Goal: Browse casually

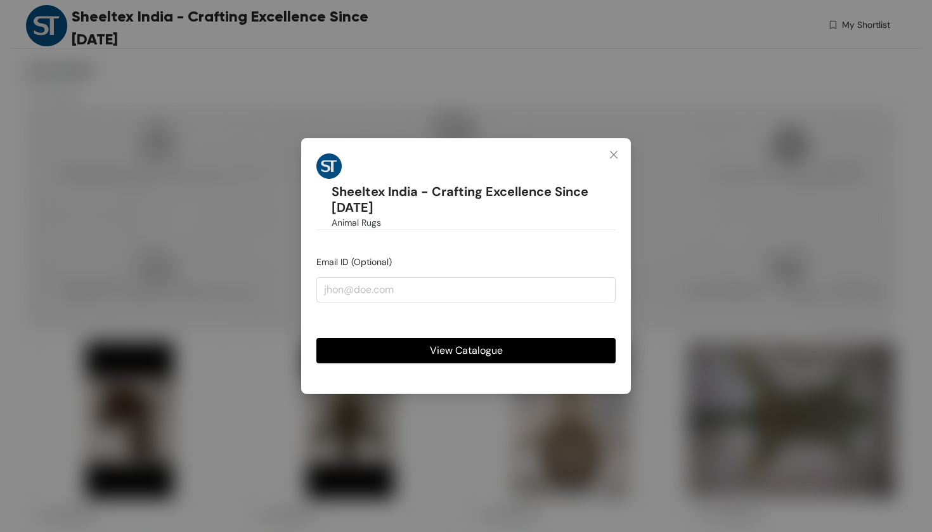
click at [546, 343] on button "View Catalogue" at bounding box center [465, 350] width 299 height 25
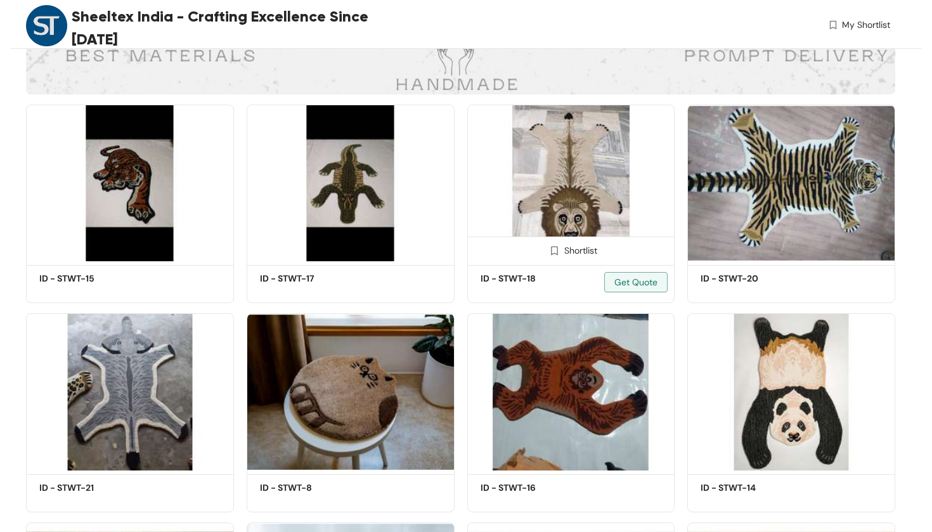
scroll to position [238, 0]
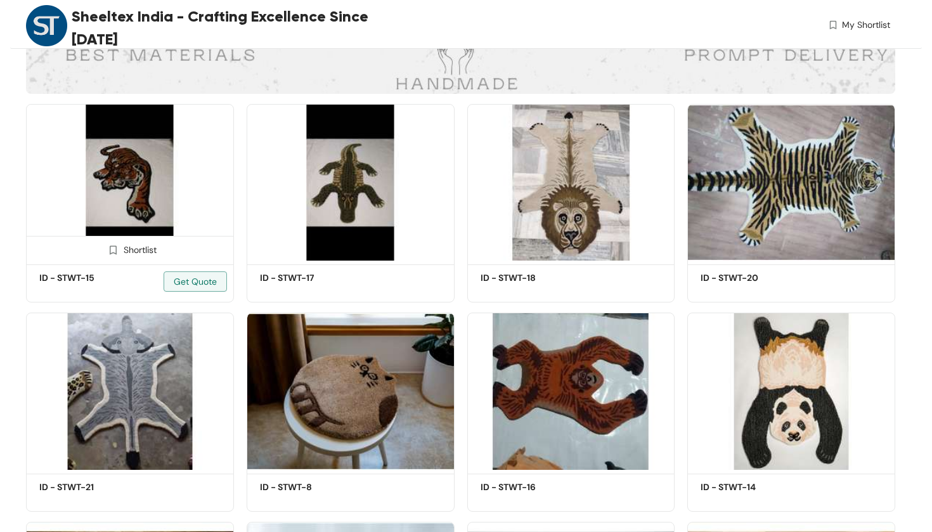
click at [141, 184] on img at bounding box center [130, 182] width 208 height 157
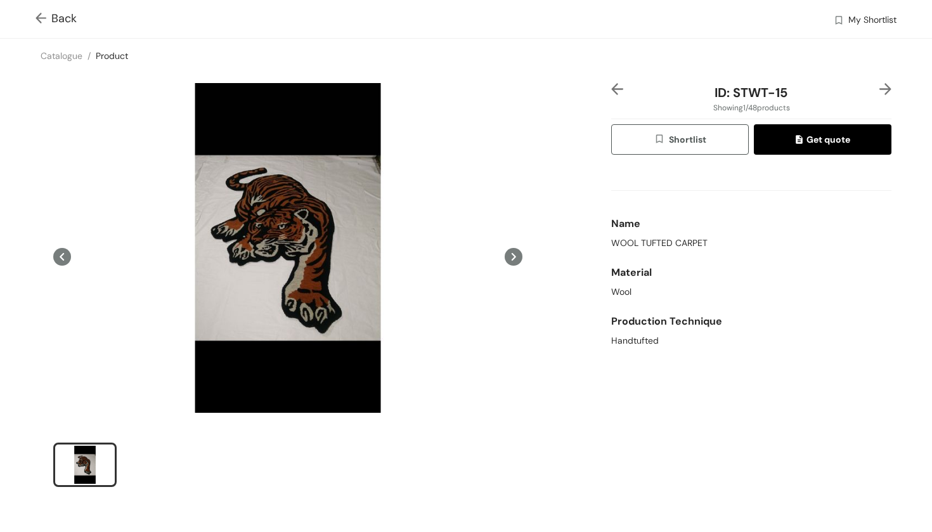
click at [46, 13] on img at bounding box center [43, 19] width 16 height 13
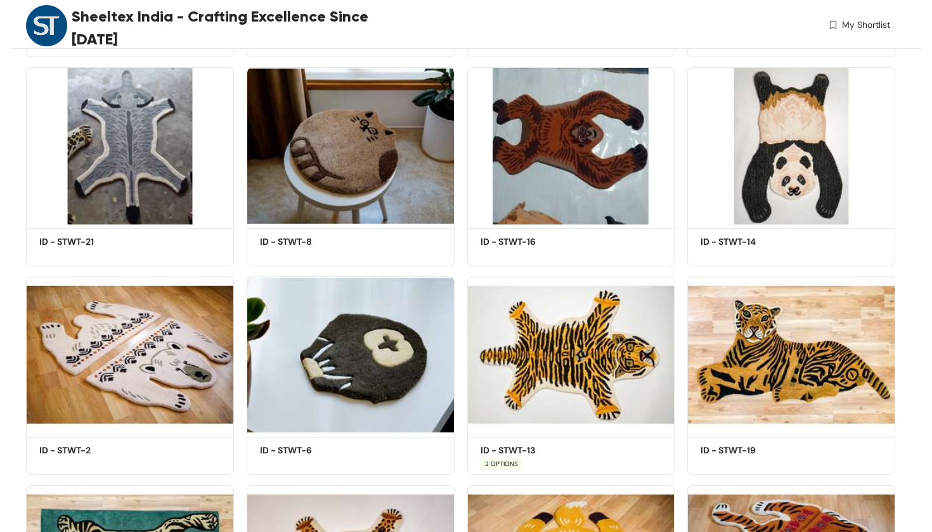
scroll to position [484, 0]
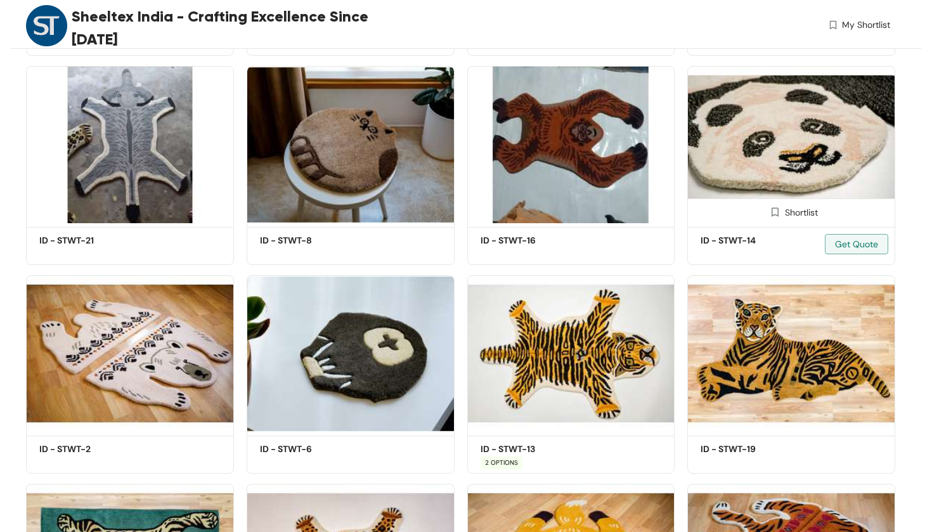
click at [835, 148] on img at bounding box center [791, 144] width 208 height 157
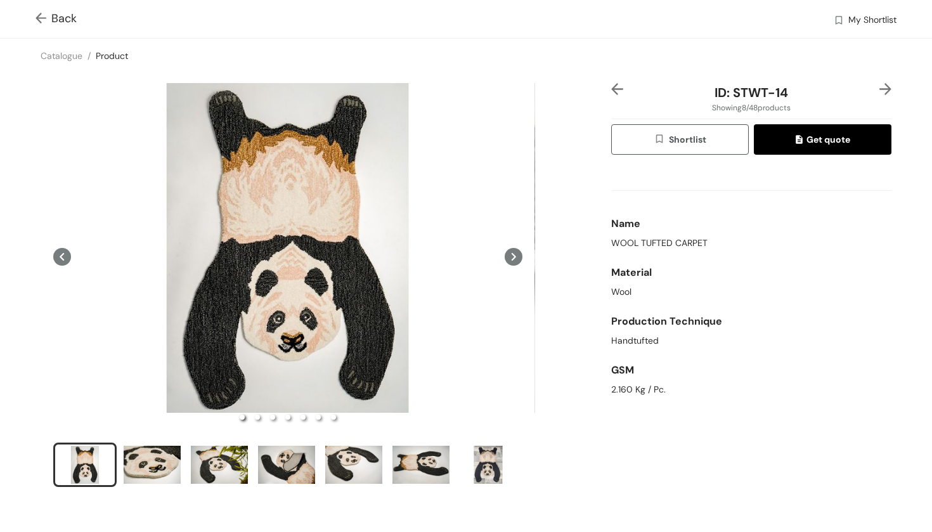
click at [510, 250] on icon at bounding box center [514, 257] width 18 height 18
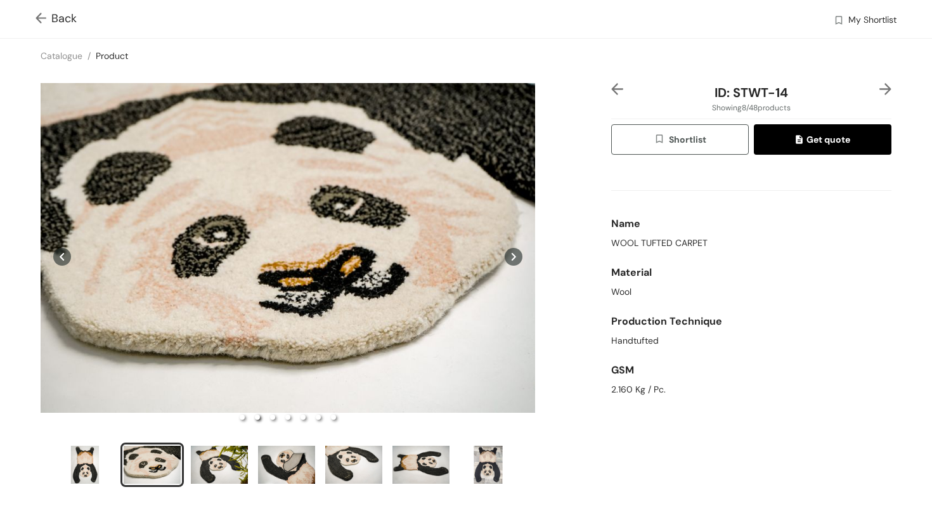
click at [510, 250] on icon at bounding box center [514, 257] width 18 height 18
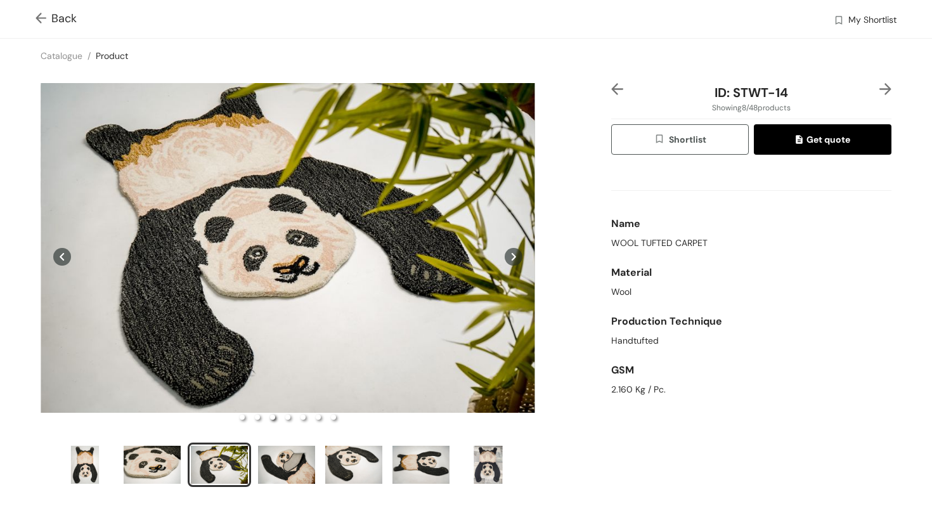
click at [61, 13] on span "Back" at bounding box center [55, 18] width 41 height 17
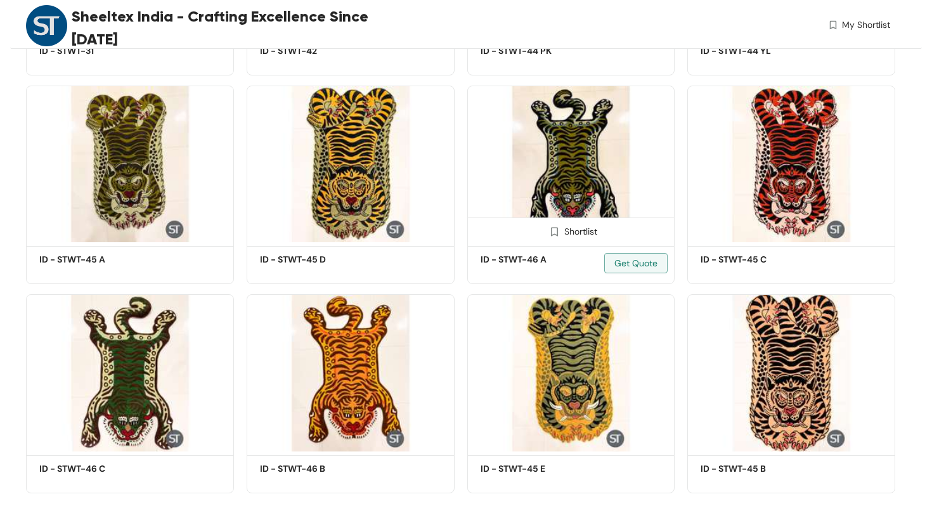
scroll to position [2343, 0]
